Goal: Contribute content: Add original content to the website for others to see

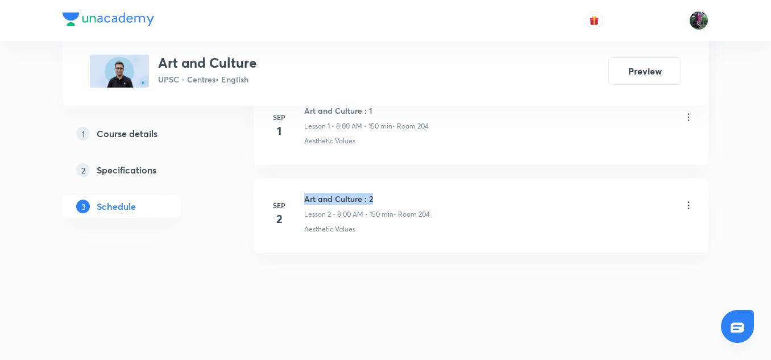
drag, startPoint x: 0, startPoint y: 0, endPoint x: 397, endPoint y: 181, distance: 436.1
click at [397, 181] on li "[DATE] Art and Culture : 2 Lesson 2 • 8:00 AM • 150 min • Room 204 Aesthetic Va…" at bounding box center [481, 216] width 455 height 74
copy h6 "Art and Culture : 2"
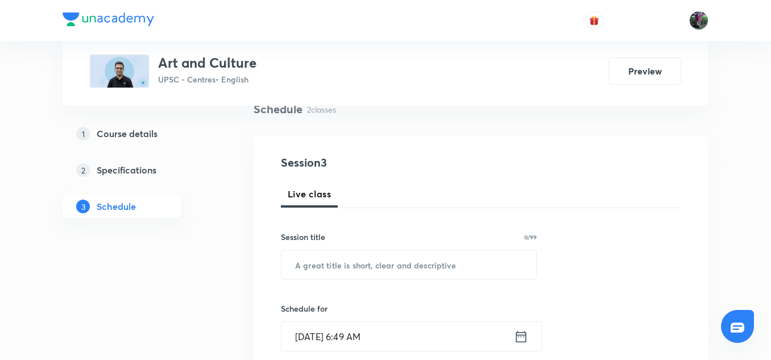
scroll to position [100, 0]
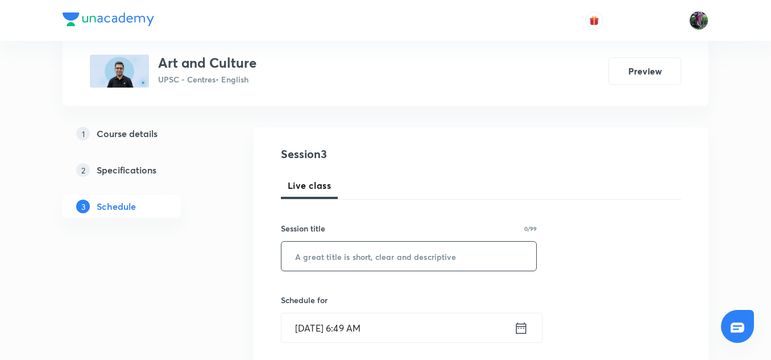
click at [325, 256] on input "text" at bounding box center [408, 256] width 255 height 29
paste input "Art and Culture : 2"
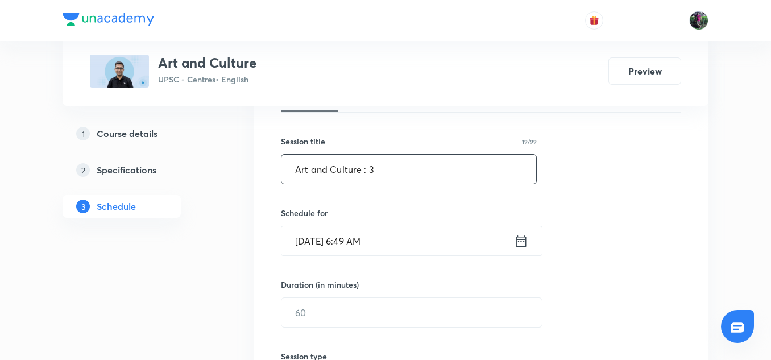
scroll to position [189, 0]
type input "Art and Culture : 3"
click at [337, 235] on input "Sep 3, 2025, 6:49 AM" at bounding box center [397, 239] width 233 height 29
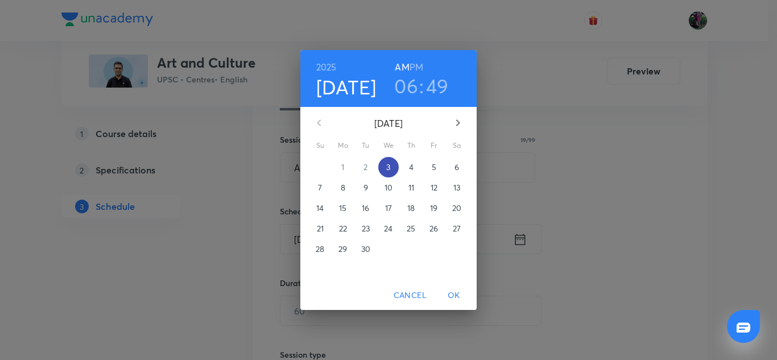
click at [389, 164] on p "3" at bounding box center [388, 166] width 4 height 11
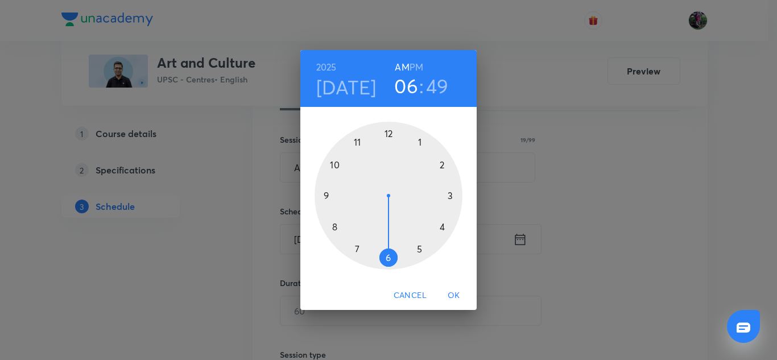
click at [335, 227] on div at bounding box center [388, 196] width 148 height 148
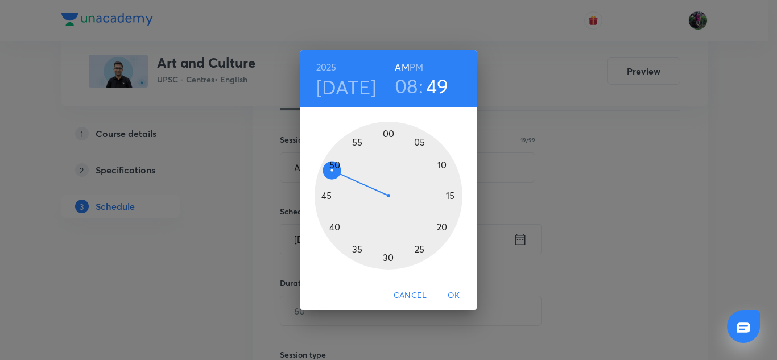
click at [389, 133] on div at bounding box center [388, 196] width 148 height 148
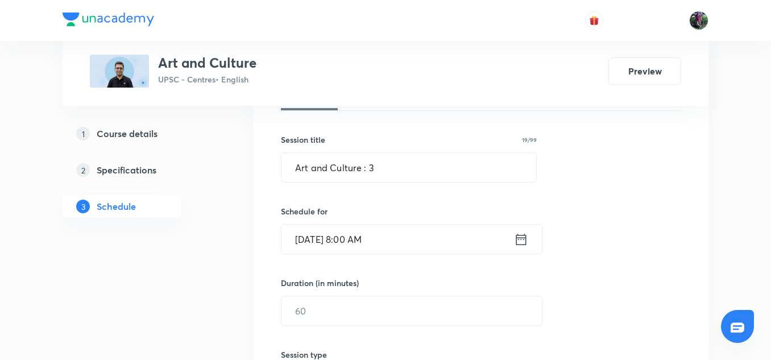
scroll to position [260, 0]
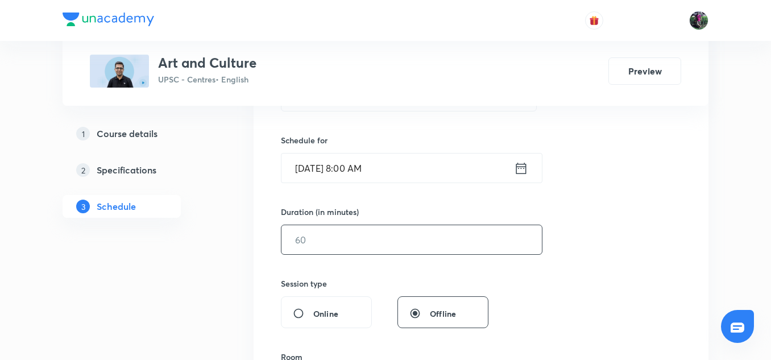
click at [310, 234] on input "text" at bounding box center [411, 239] width 260 height 29
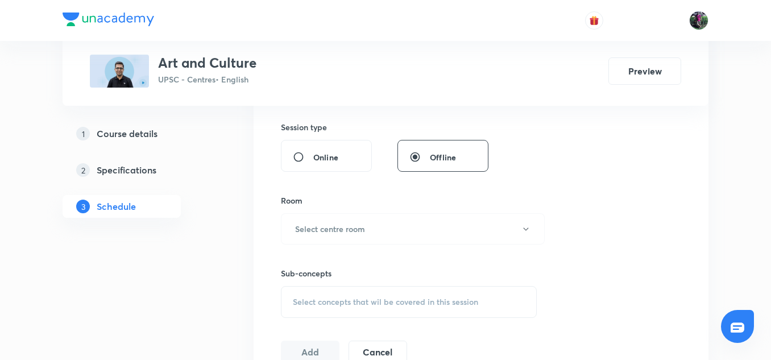
scroll to position [487, 0]
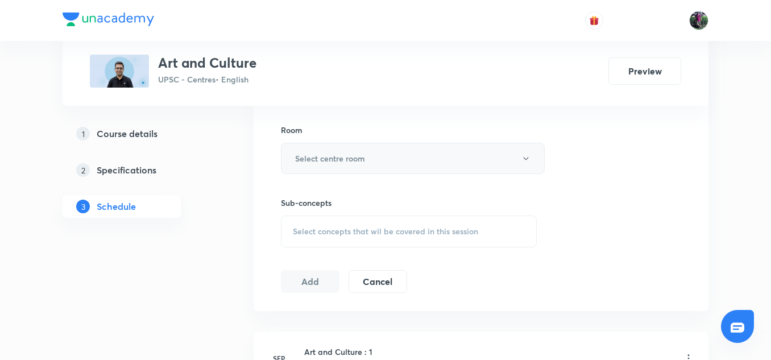
type input "150"
click at [343, 161] on h6 "Select centre room" at bounding box center [330, 158] width 70 height 12
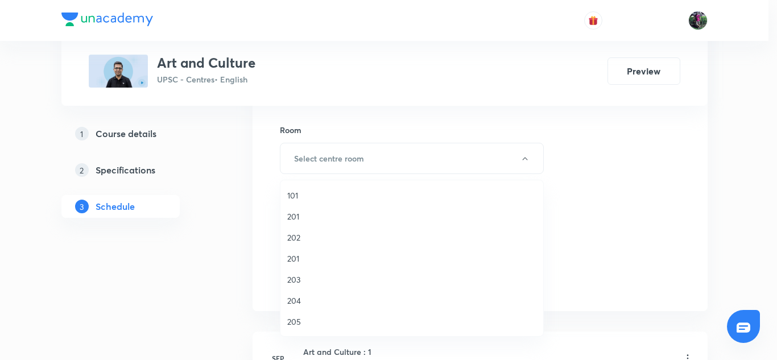
click at [293, 300] on span "204" at bounding box center [411, 301] width 249 height 12
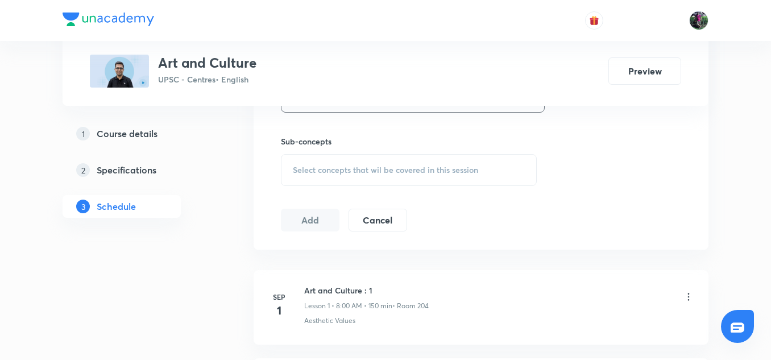
scroll to position [550, 0]
click at [374, 169] on span "Select concepts that wil be covered in this session" at bounding box center [385, 167] width 185 height 9
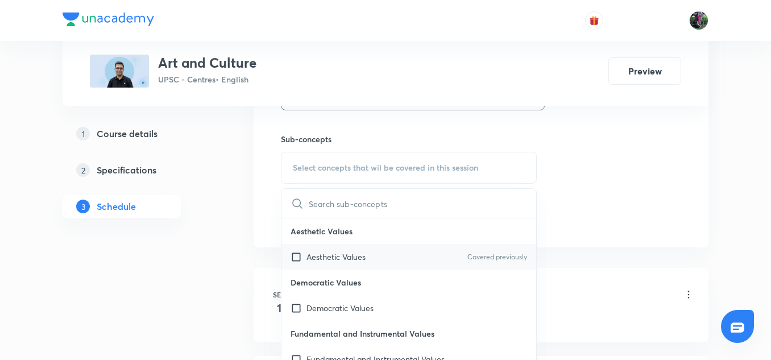
click at [344, 253] on p "Aesthetic Values" at bounding box center [335, 257] width 59 height 12
checkbox input "true"
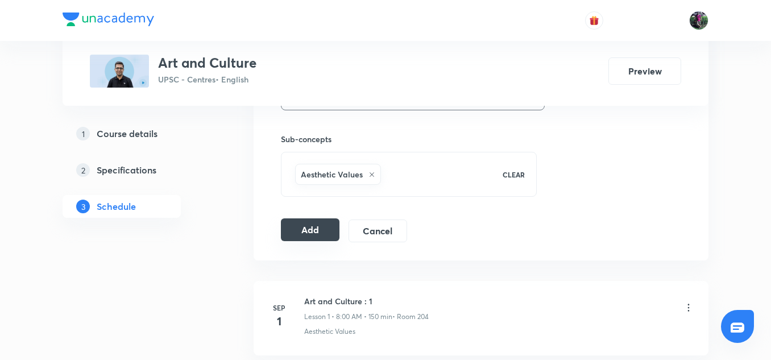
click at [312, 230] on button "Add" at bounding box center [310, 229] width 59 height 23
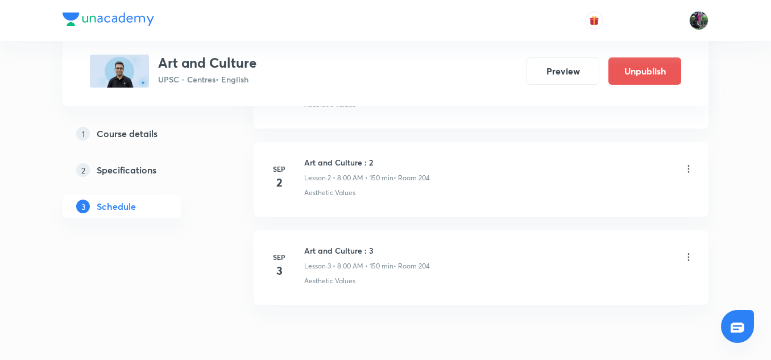
scroll to position [236, 0]
